Goal: Task Accomplishment & Management: Use online tool/utility

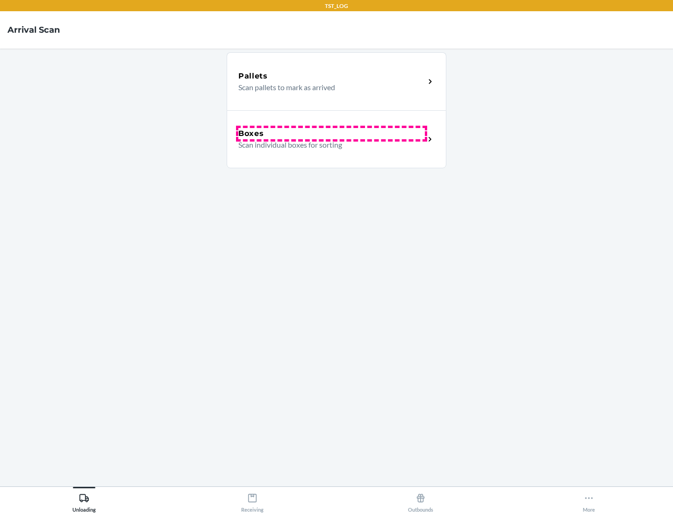
click at [332, 134] on div "Boxes" at bounding box center [331, 133] width 187 height 11
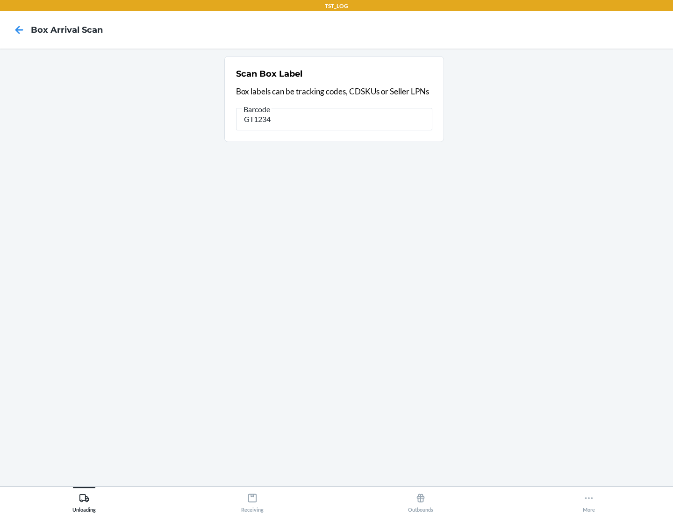
type input "GT1234"
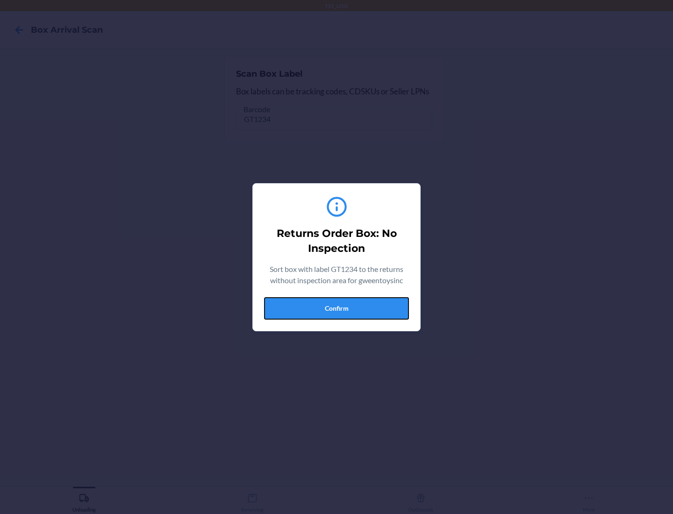
click at [337, 308] on button "Confirm" at bounding box center [336, 308] width 145 height 22
